Goal: Contribute content: Add original content to the website for others to see

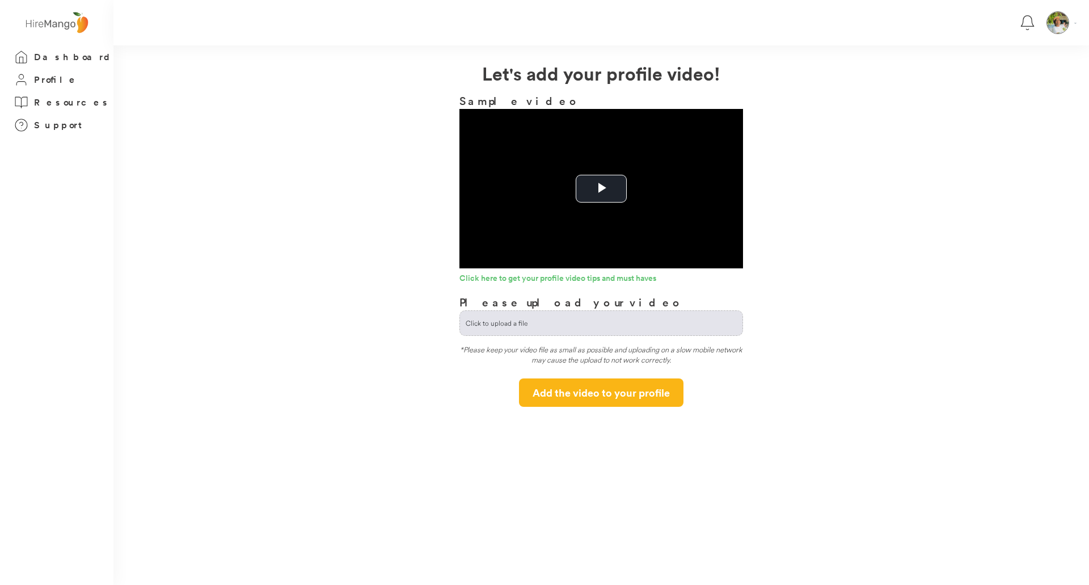
click at [548, 322] on input "file" at bounding box center [601, 323] width 282 height 24
click at [589, 389] on button "Add the video to your profile" at bounding box center [601, 392] width 164 height 28
click at [603, 321] on input "file" at bounding box center [601, 323] width 282 height 24
type input "**********"
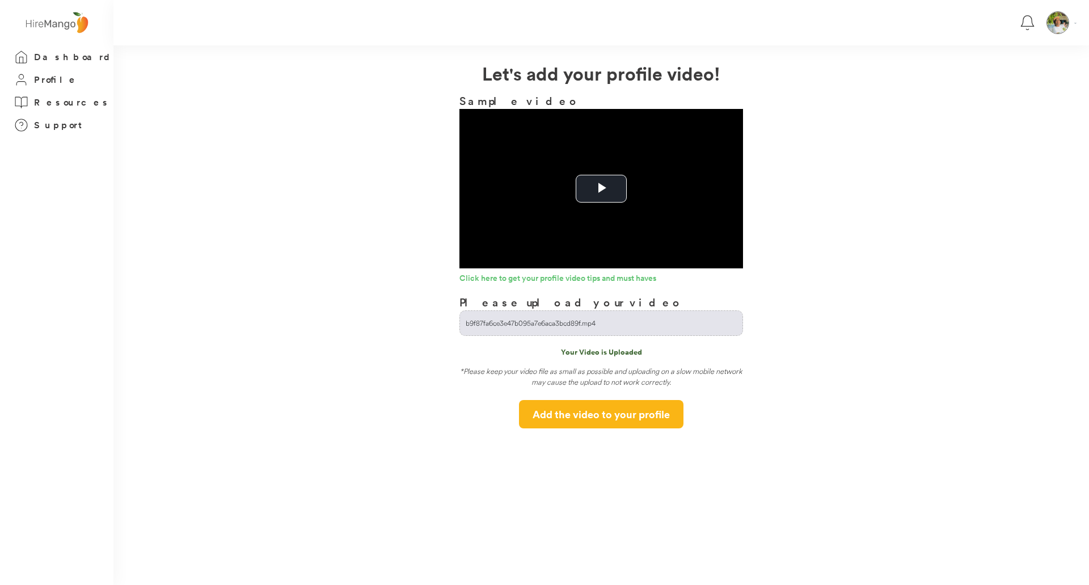
click at [658, 329] on input "file" at bounding box center [601, 323] width 282 height 24
click at [601, 189] on span "Video Player" at bounding box center [601, 189] width 0 height 0
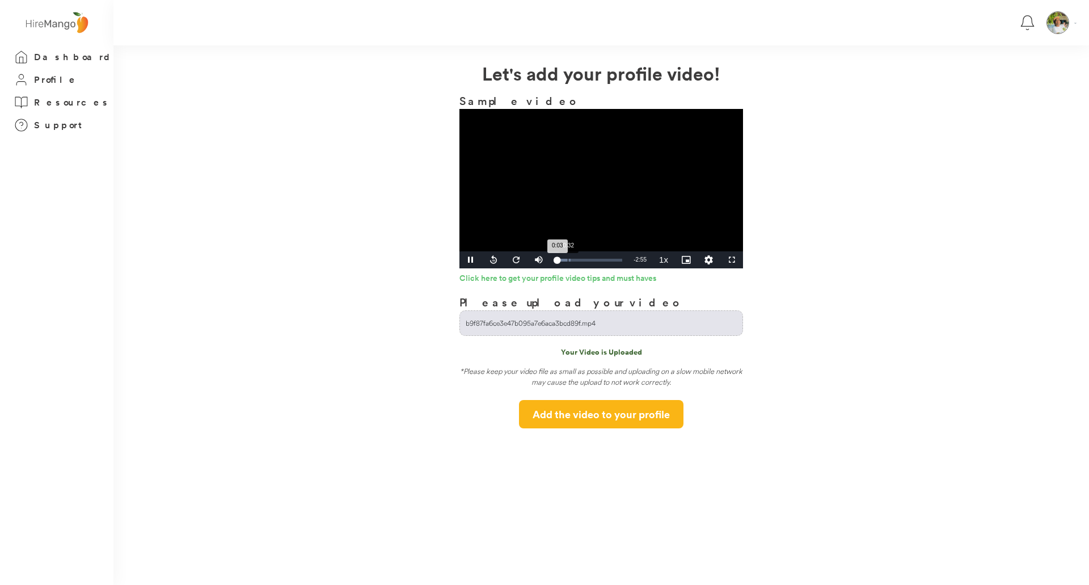
click at [568, 260] on div "Loaded : 22.37% 0:32 0:03" at bounding box center [589, 260] width 66 height 3
click at [580, 260] on div "1:05" at bounding box center [568, 260] width 24 height 3
click at [580, 260] on div "1:06" at bounding box center [568, 260] width 24 height 3
click at [582, 260] on div "1:10" at bounding box center [569, 260] width 26 height 3
click at [585, 260] on div "1:17" at bounding box center [570, 260] width 29 height 3
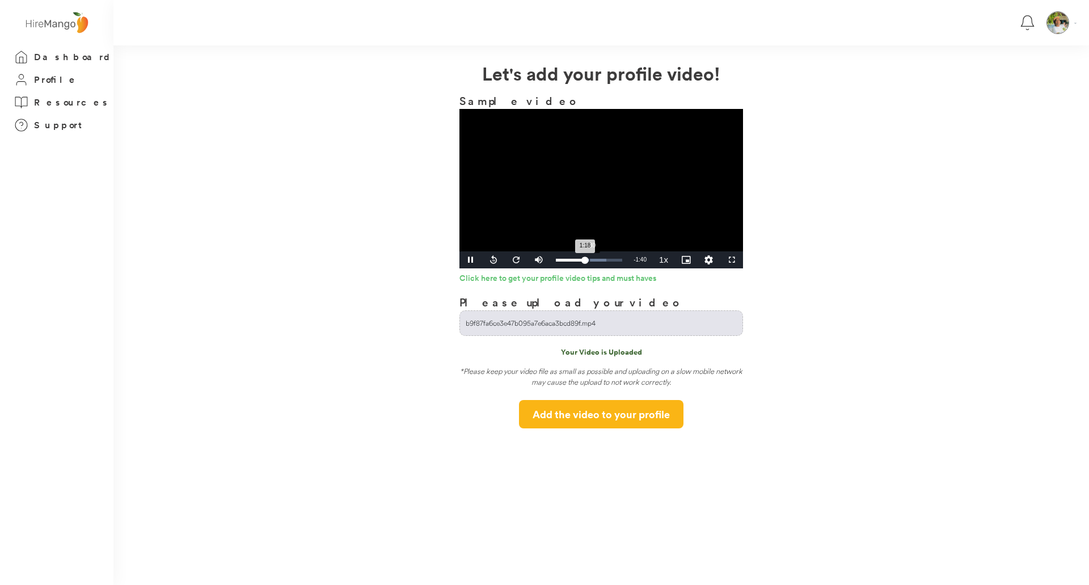
click at [589, 259] on div "Loaded : 75.60% 1:30 1:18" at bounding box center [589, 260] width 66 height 3
click at [590, 259] on div "1:33" at bounding box center [573, 260] width 35 height 3
click at [471, 260] on span "Video Player" at bounding box center [470, 260] width 23 height 0
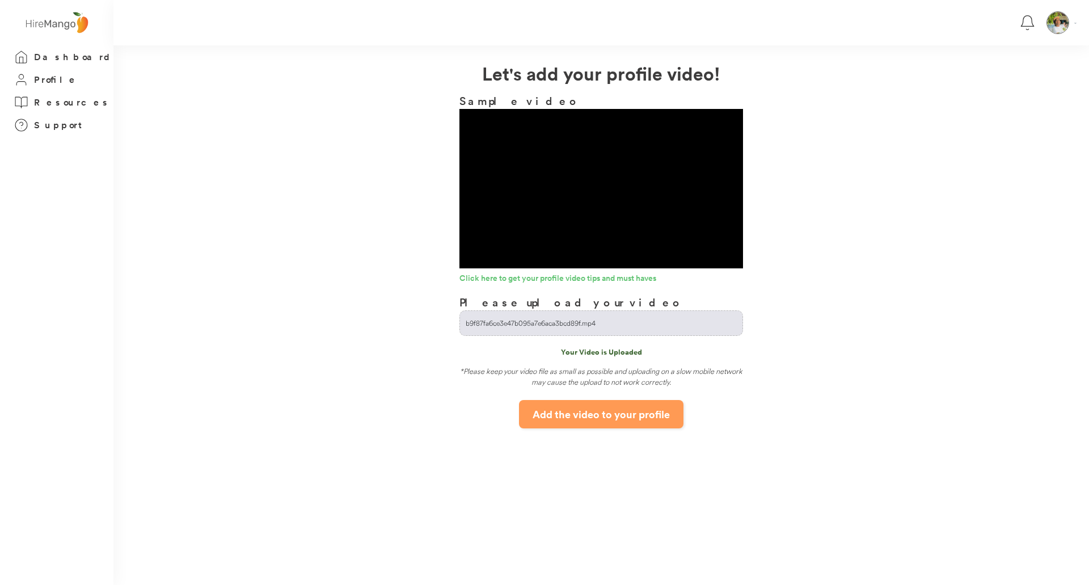
click at [567, 410] on button "Add the video to your profile" at bounding box center [601, 414] width 164 height 28
